Goal: Information Seeking & Learning: Learn about a topic

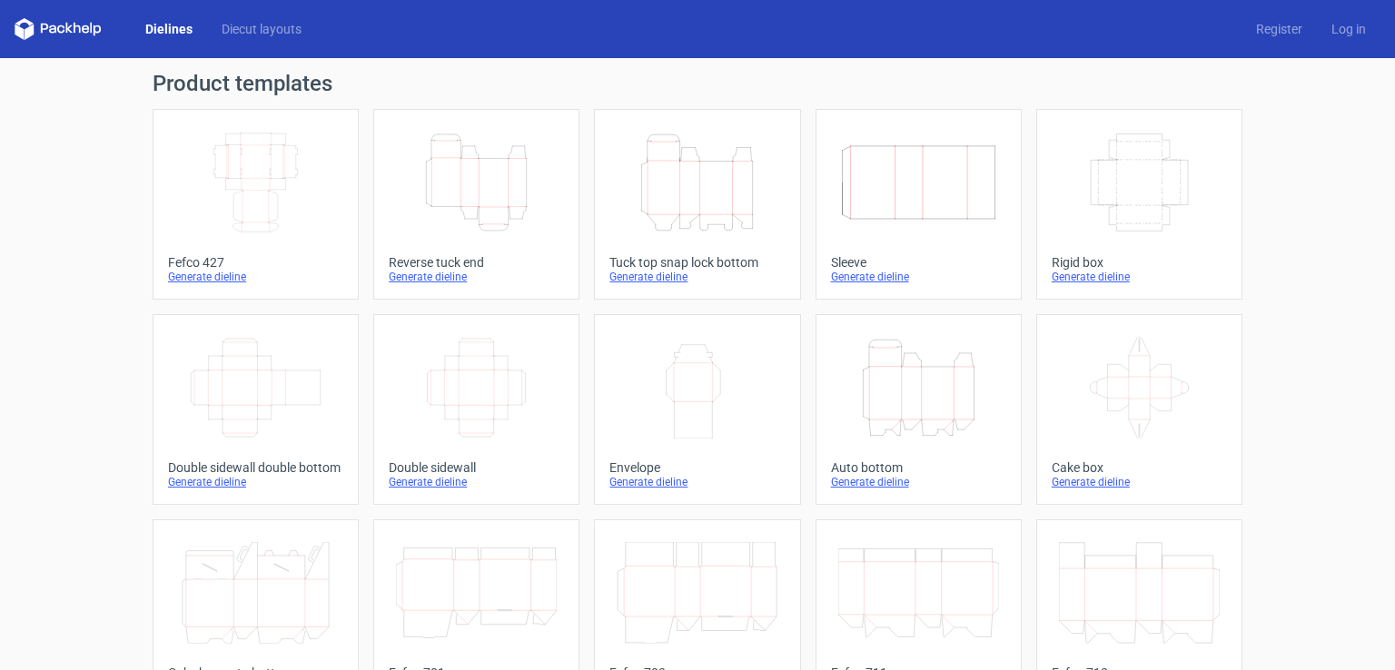
click at [181, 184] on icon "Width Depth Height" at bounding box center [255, 183] width 161 height 102
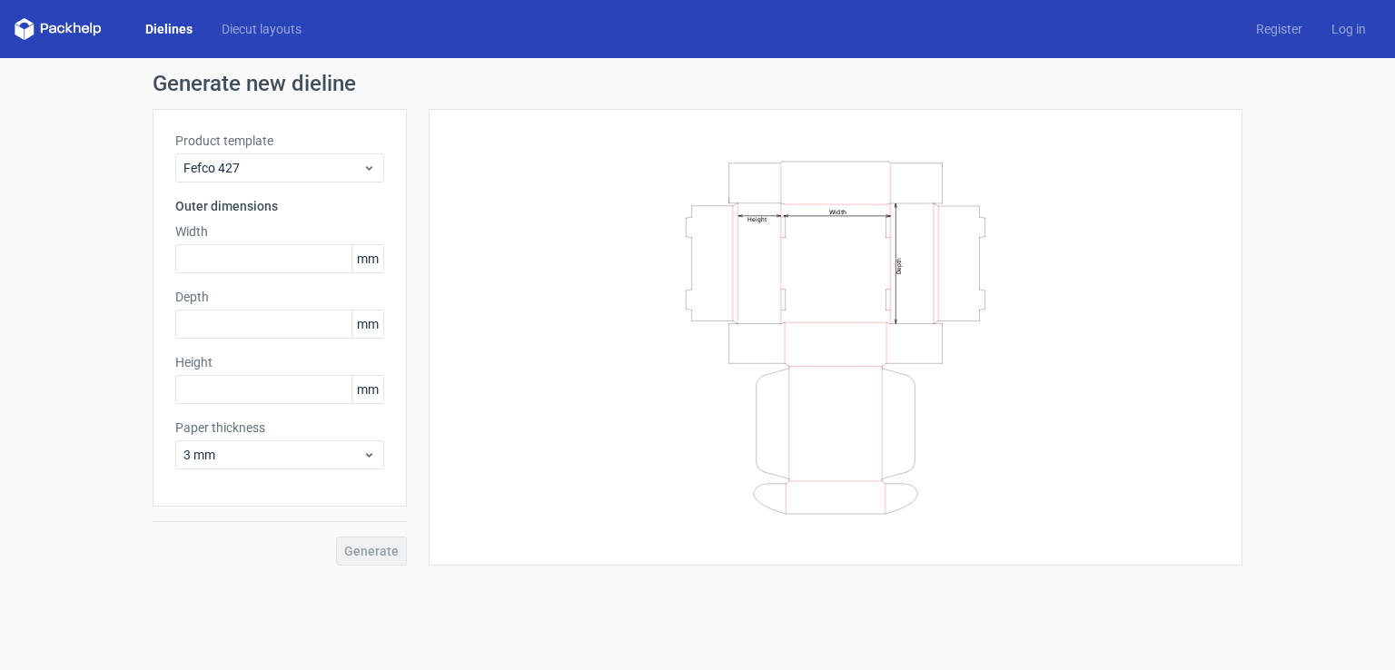
click at [118, 430] on div "Generate new dieline Product template Fefco 427 Outer dimensions Width mm Depth…" at bounding box center [697, 319] width 1395 height 522
click at [302, 160] on span "Fefco 427" at bounding box center [272, 168] width 179 height 18
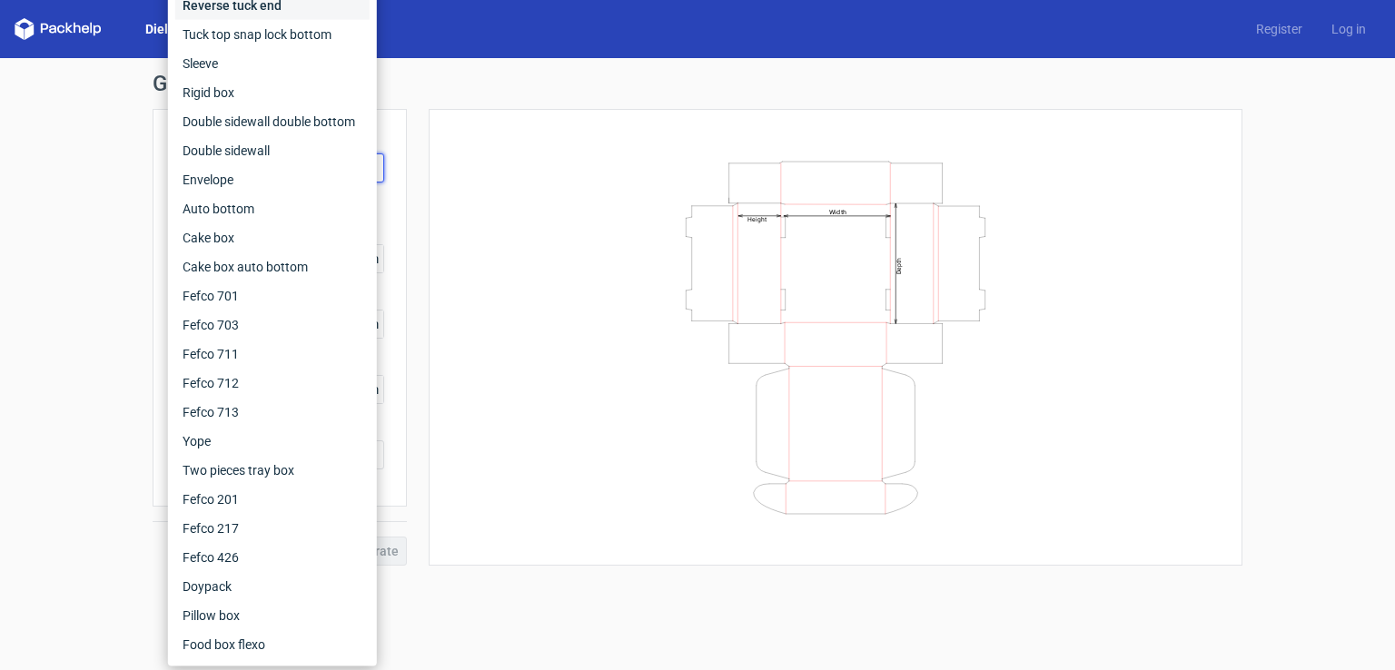
click at [216, 1] on div "Reverse tuck end" at bounding box center [272, 5] width 194 height 29
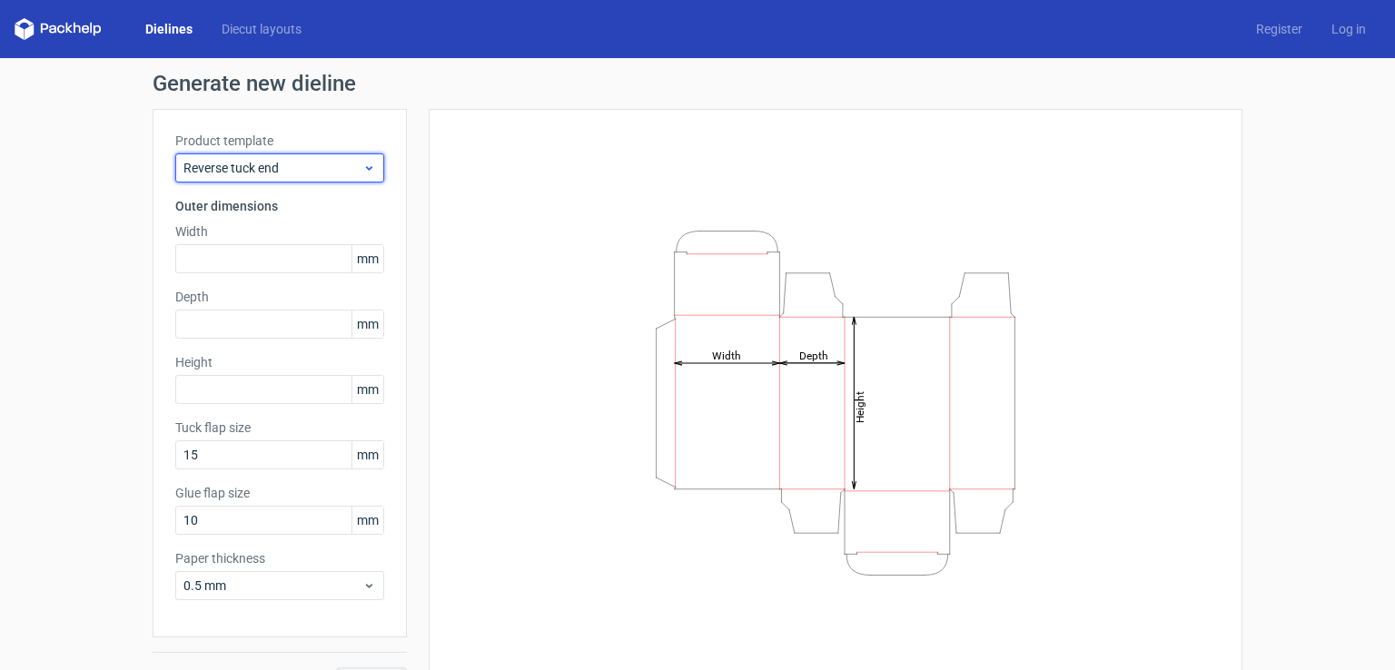
click at [213, 164] on span "Reverse tuck end" at bounding box center [272, 168] width 179 height 18
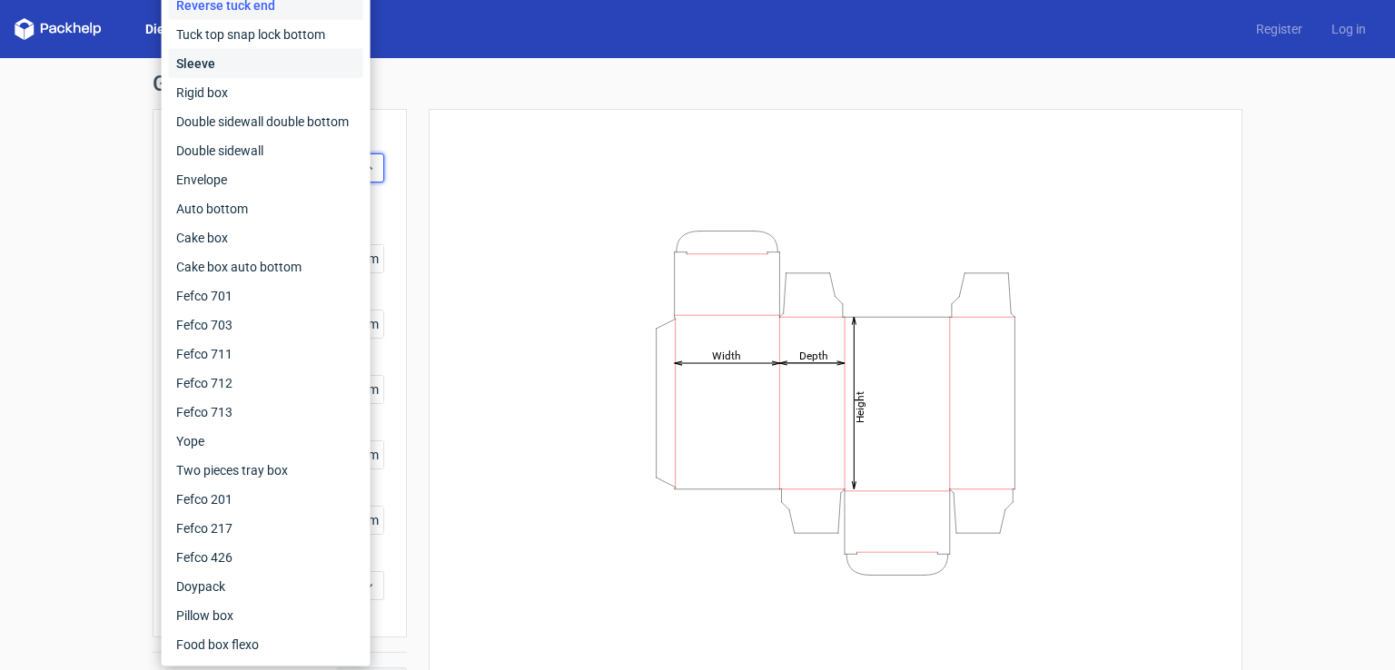
click at [211, 71] on div "Sleeve" at bounding box center [266, 63] width 194 height 29
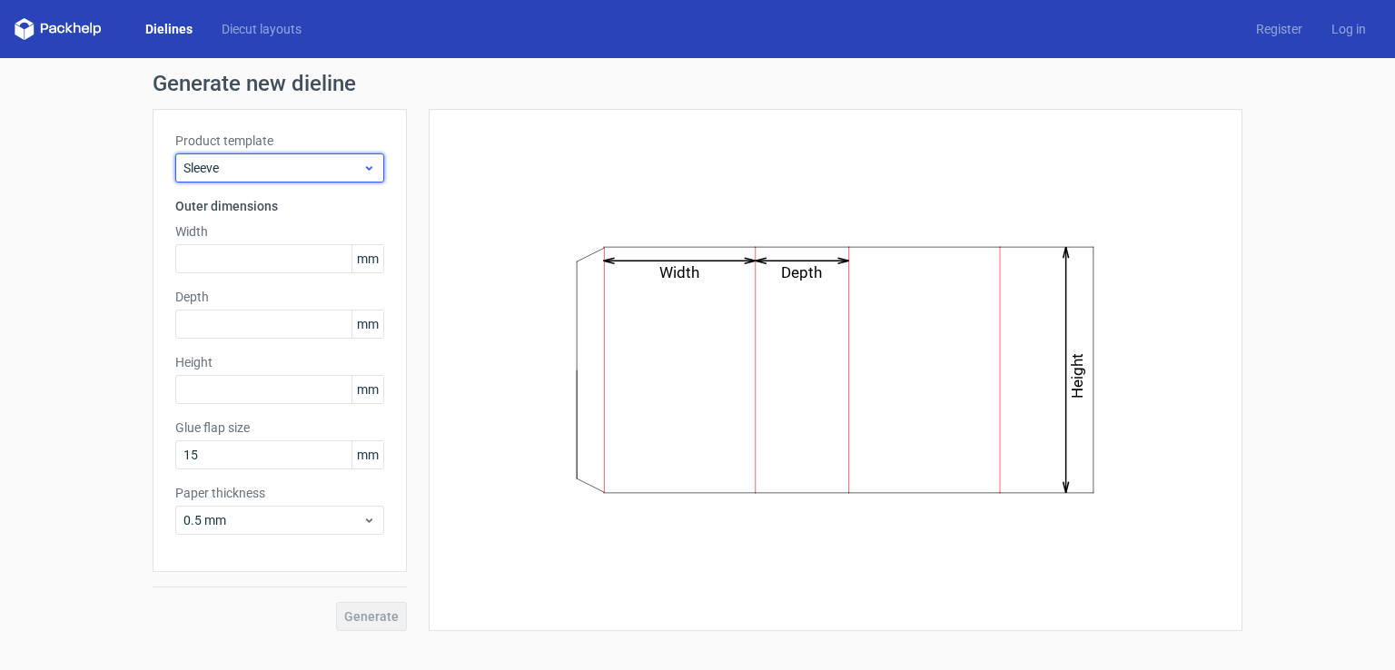
click at [222, 166] on span "Sleeve" at bounding box center [272, 168] width 179 height 18
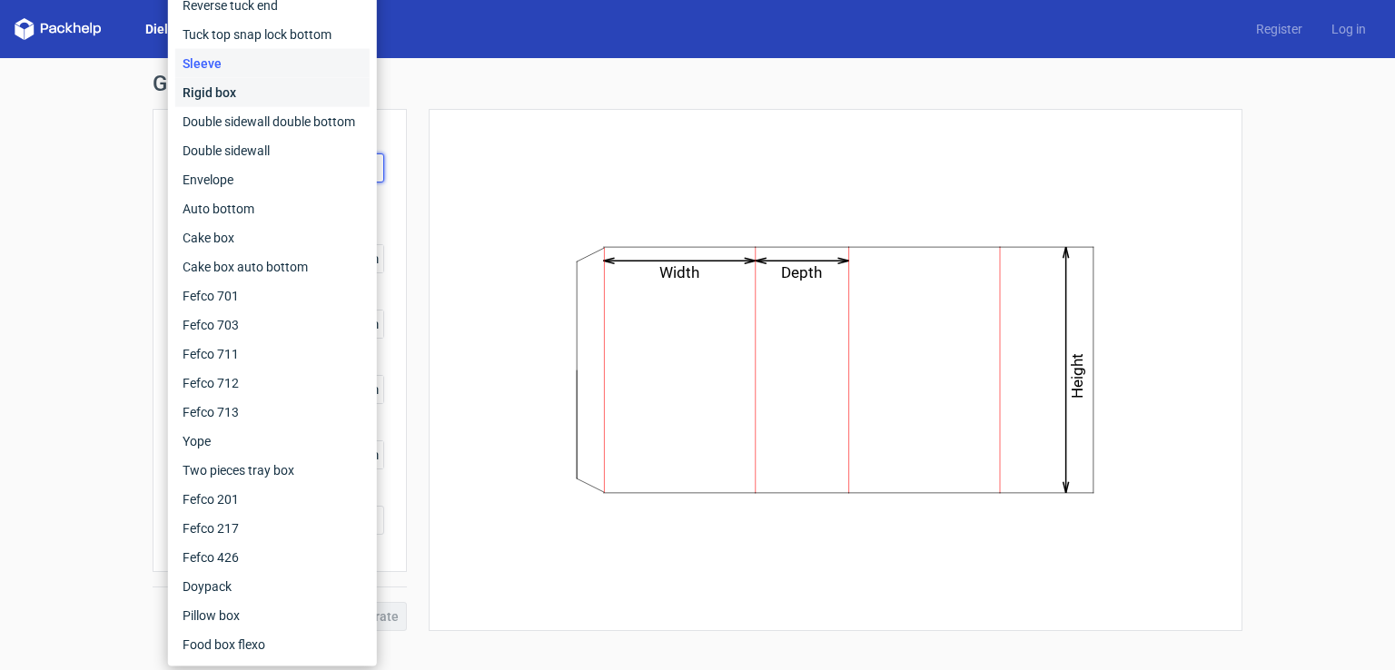
click at [221, 99] on div "Rigid box" at bounding box center [272, 92] width 194 height 29
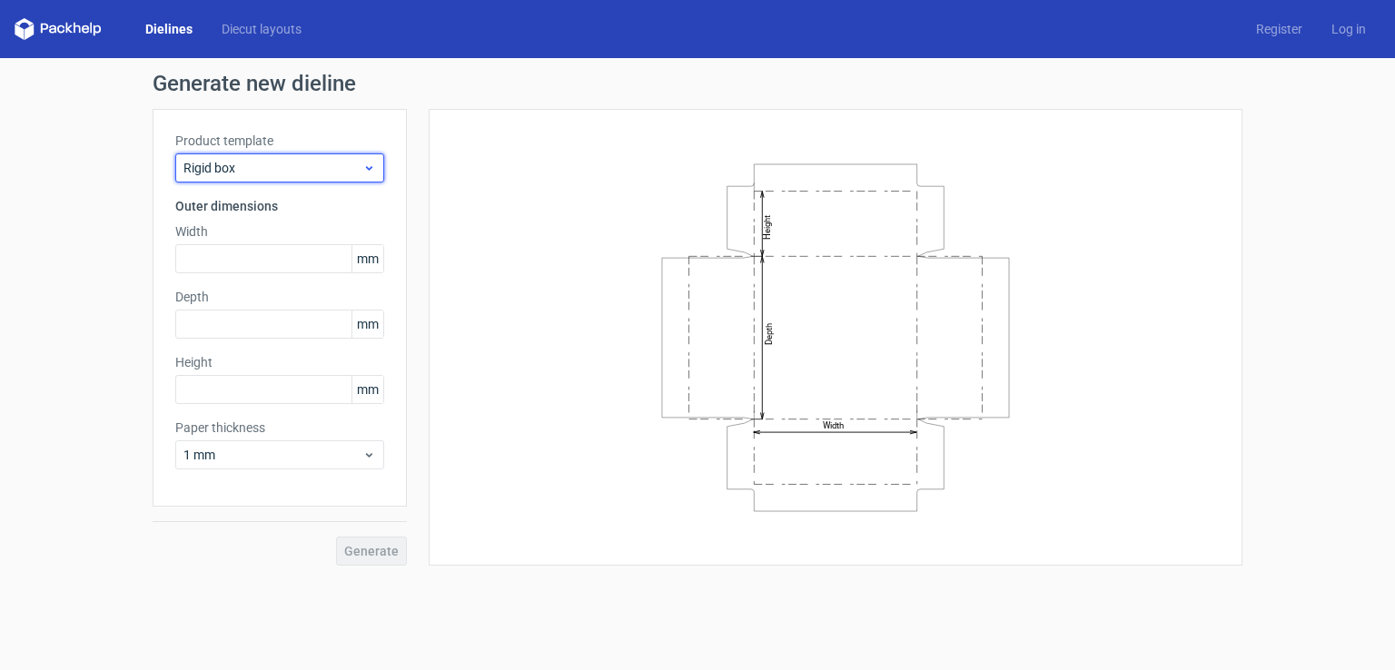
click at [244, 179] on div "Rigid box" at bounding box center [279, 167] width 209 height 29
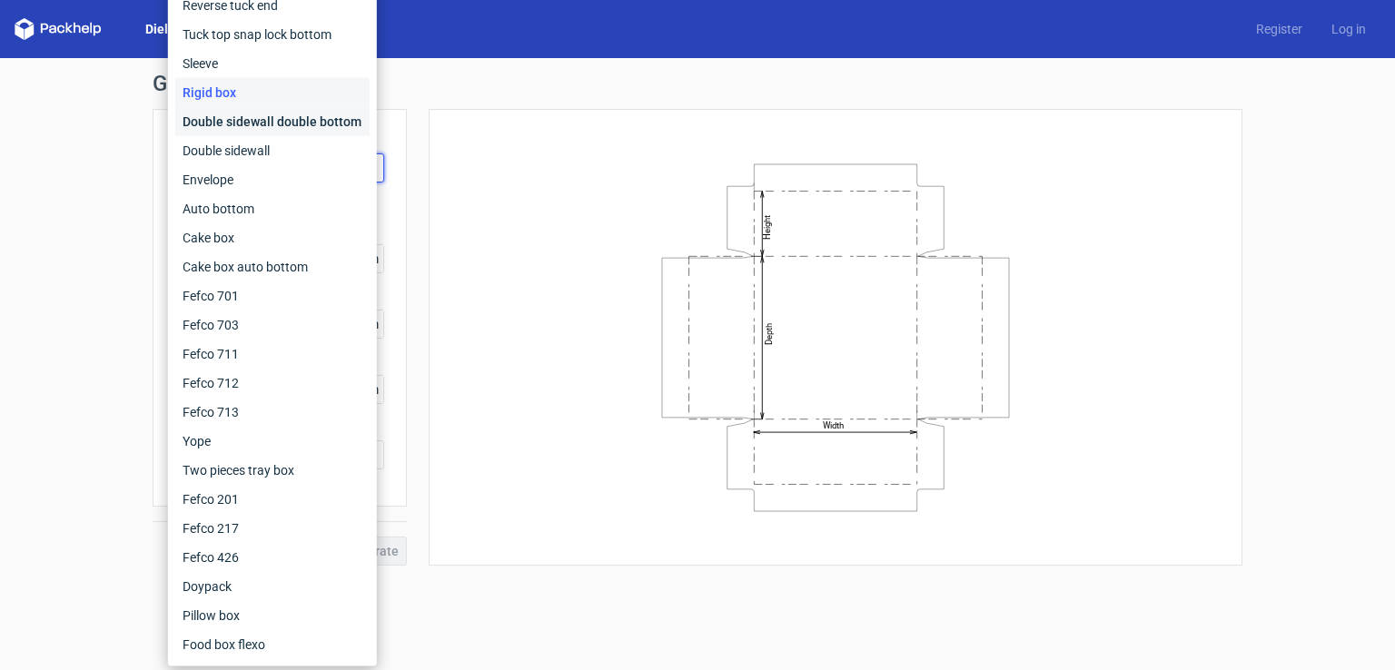
click at [257, 126] on div "Double sidewall double bottom" at bounding box center [272, 121] width 194 height 29
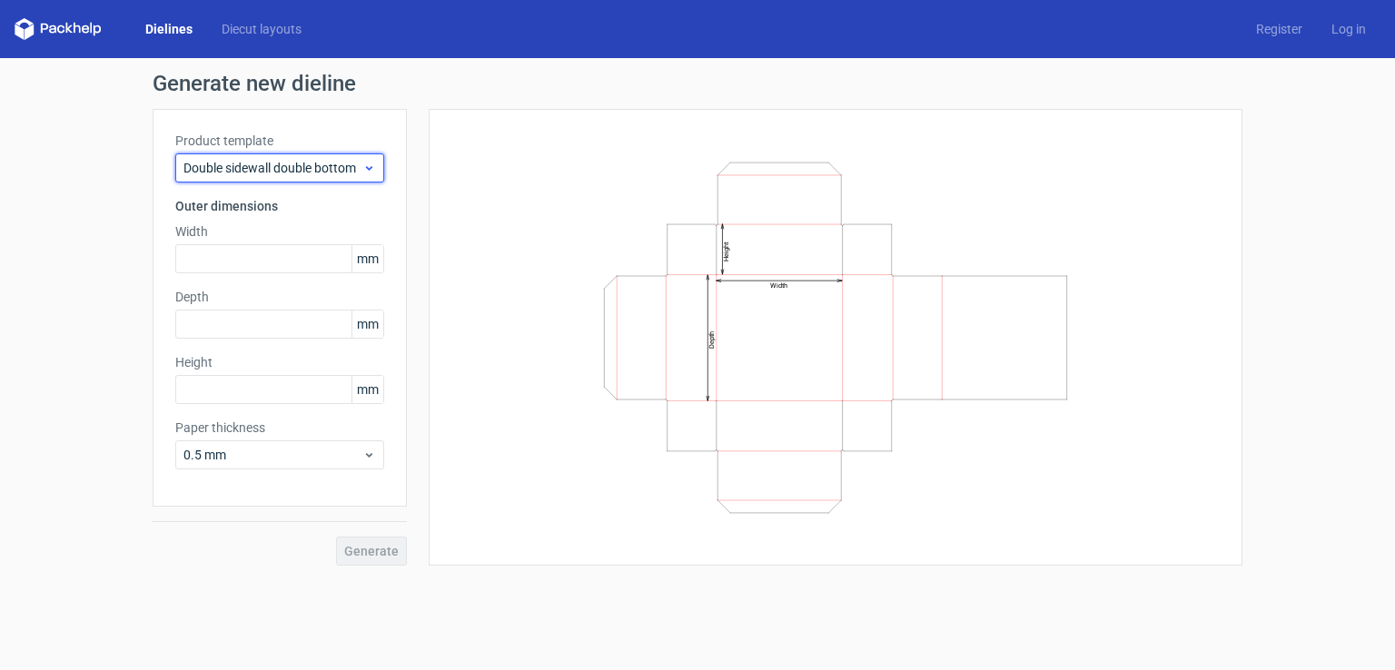
click at [270, 175] on span "Double sidewall double bottom" at bounding box center [272, 168] width 179 height 18
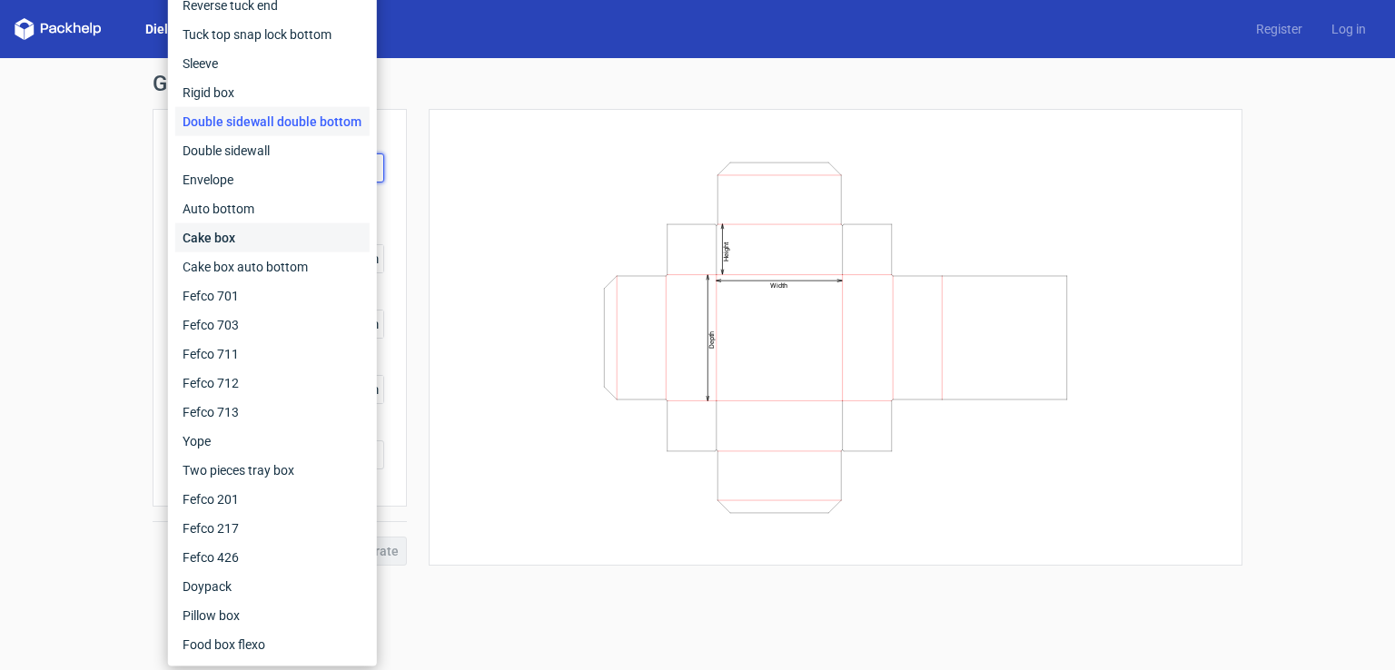
click at [265, 225] on div "Cake box" at bounding box center [272, 237] width 194 height 29
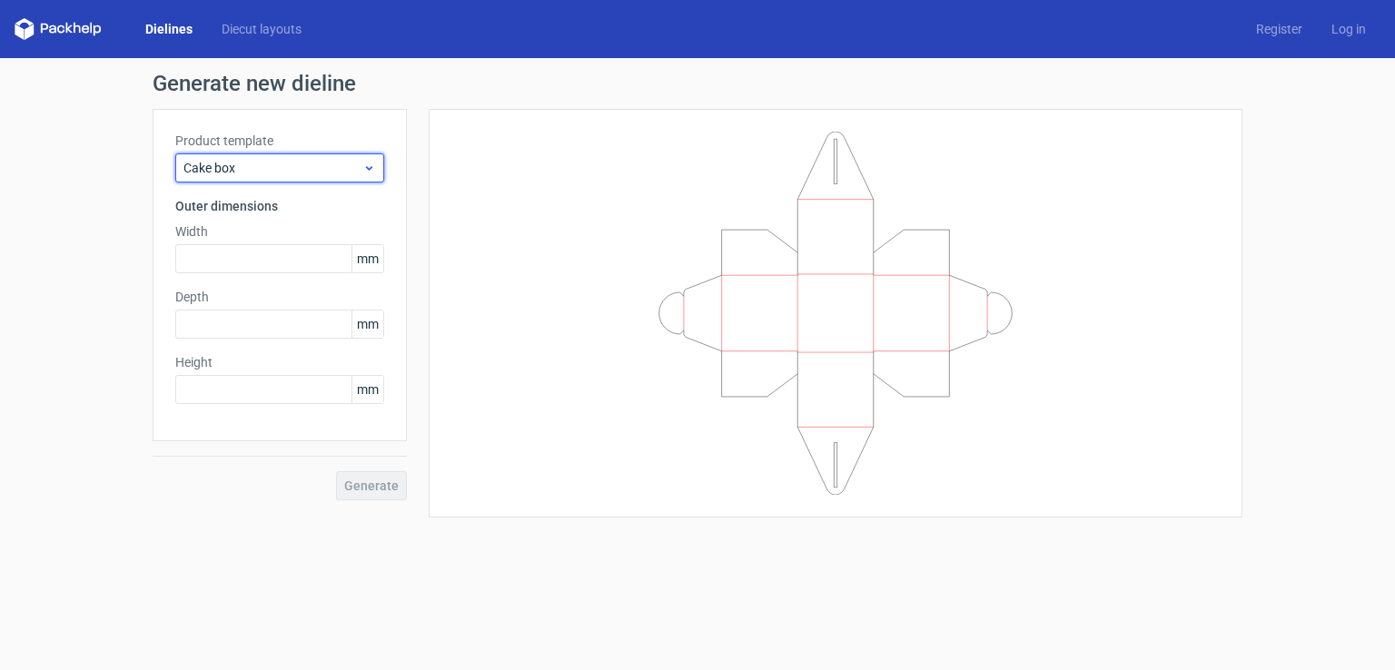
click at [275, 180] on div "Cake box" at bounding box center [279, 167] width 209 height 29
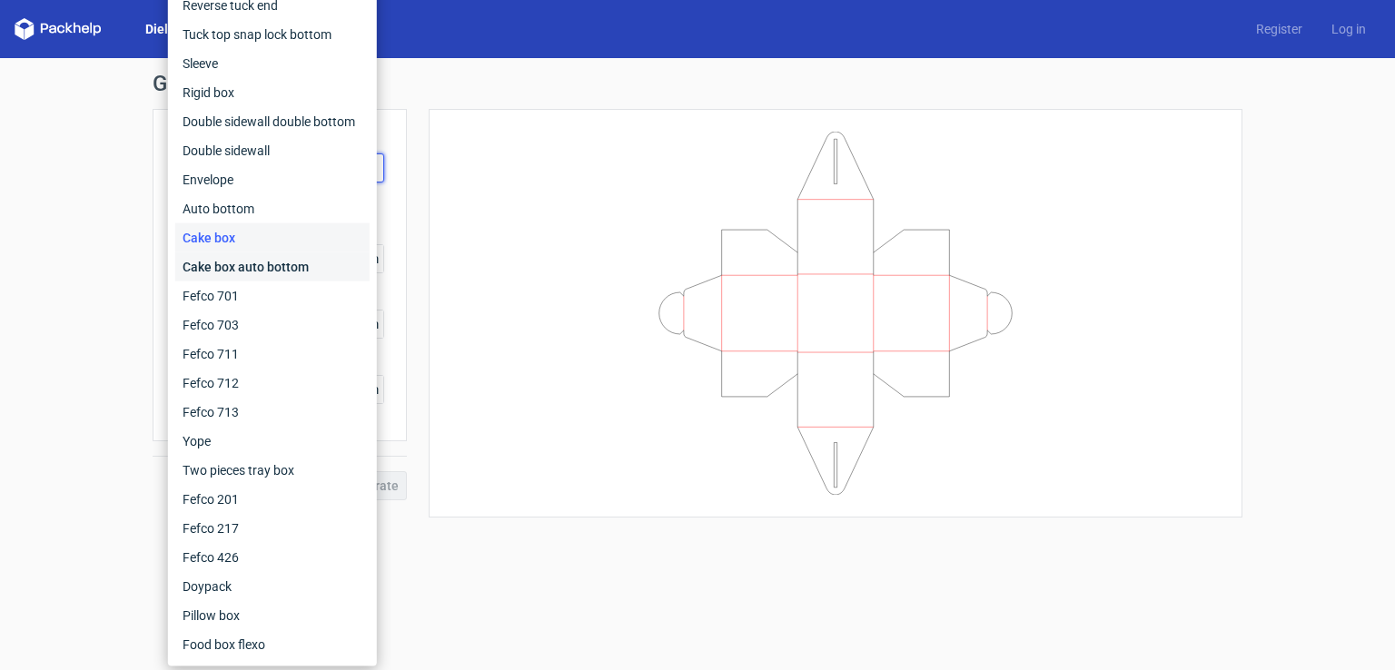
click at [278, 262] on div "Cake box auto bottom" at bounding box center [272, 266] width 194 height 29
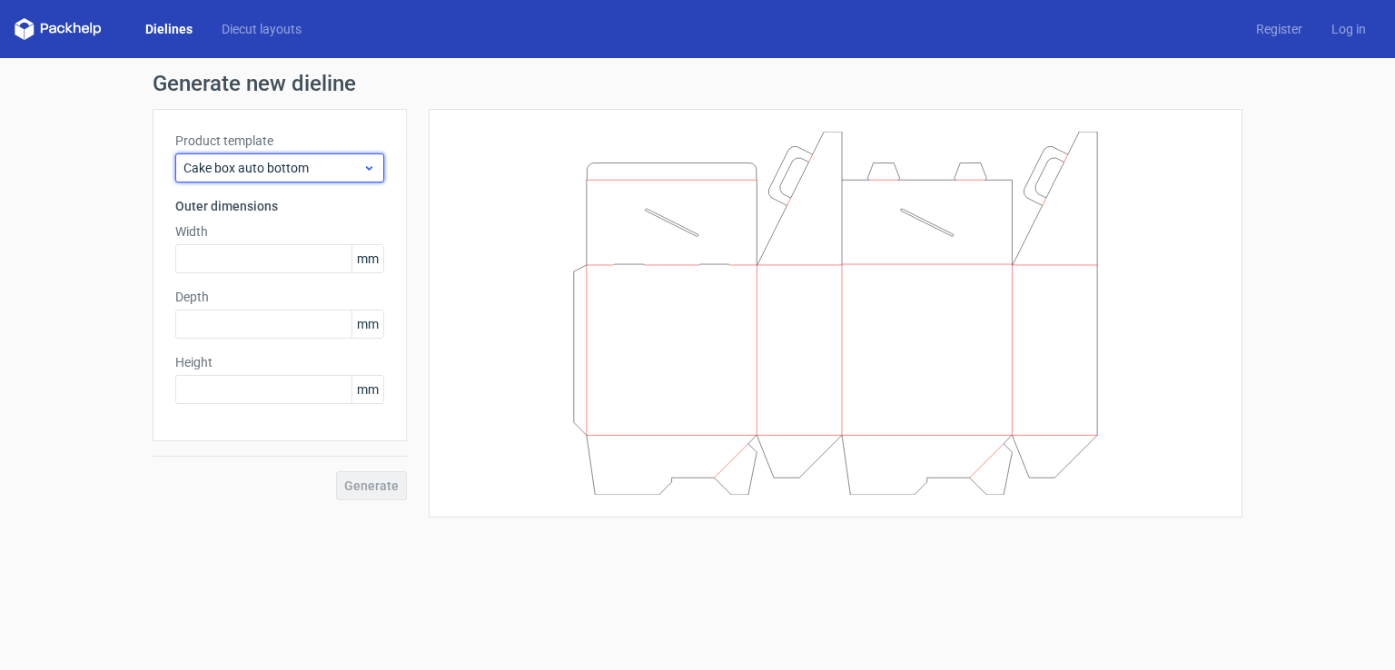
click at [262, 176] on span "Cake box auto bottom" at bounding box center [272, 168] width 179 height 18
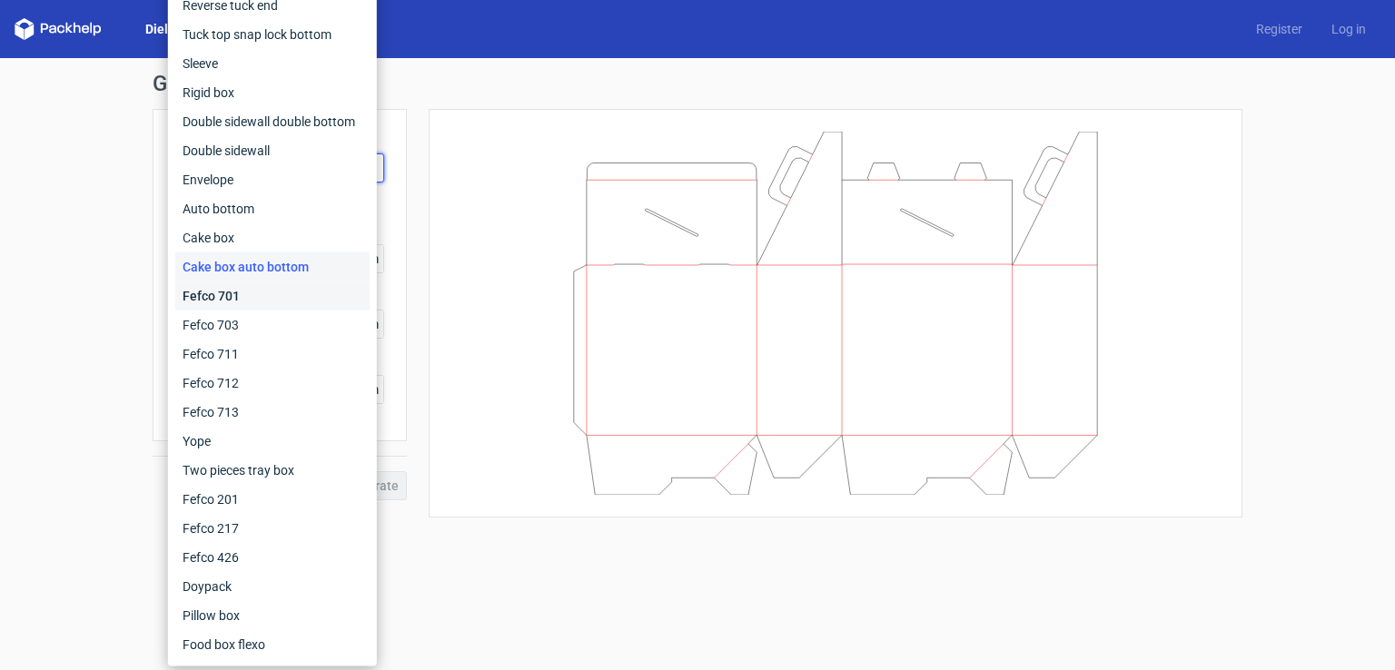
click at [275, 295] on div "Fefco 701" at bounding box center [272, 296] width 194 height 29
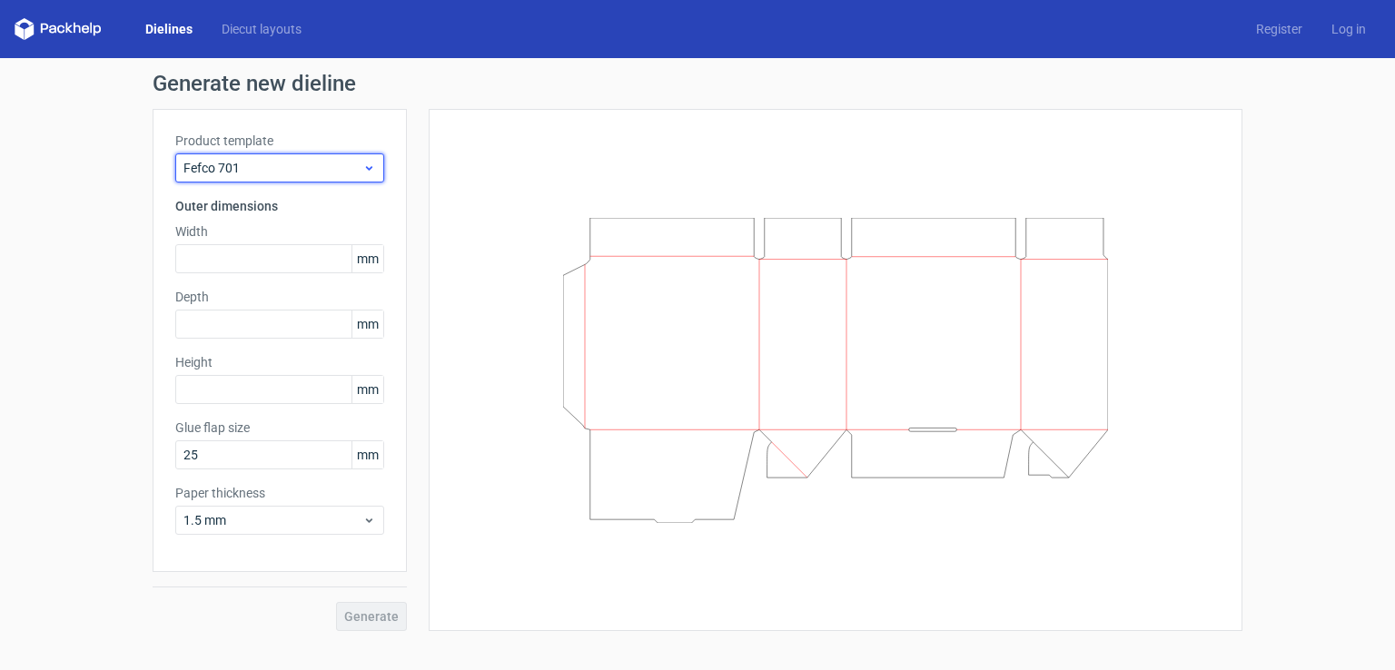
click at [277, 172] on span "Fefco 701" at bounding box center [272, 168] width 179 height 18
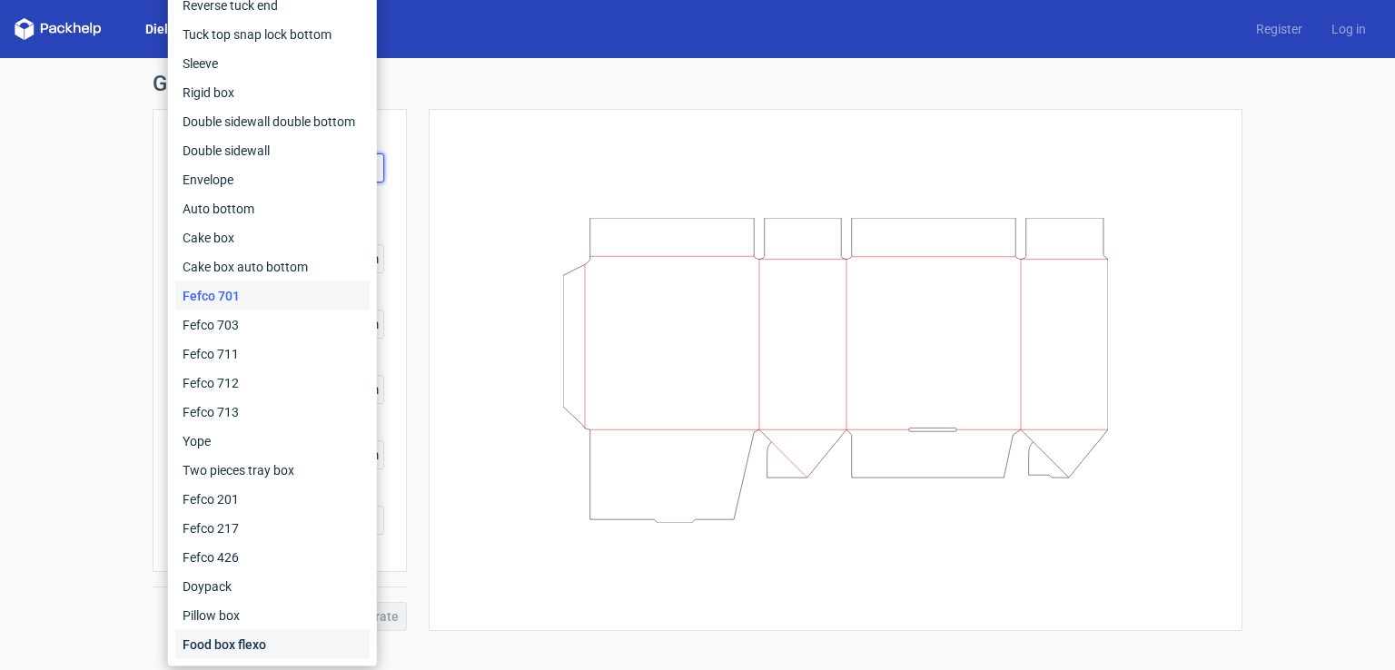
click at [277, 640] on div "Food box flexo" at bounding box center [272, 644] width 194 height 29
